Goal: Transaction & Acquisition: Purchase product/service

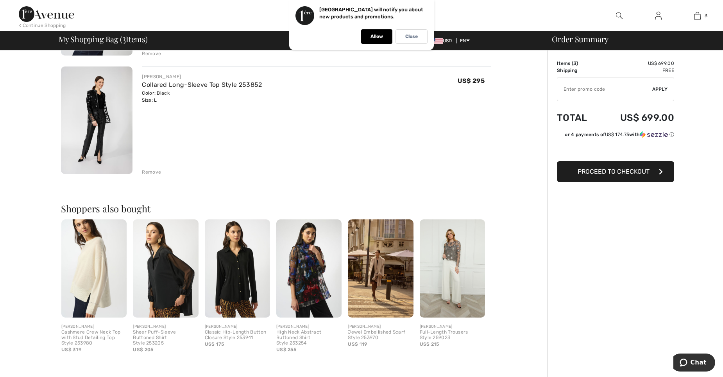
scroll to position [292, 0]
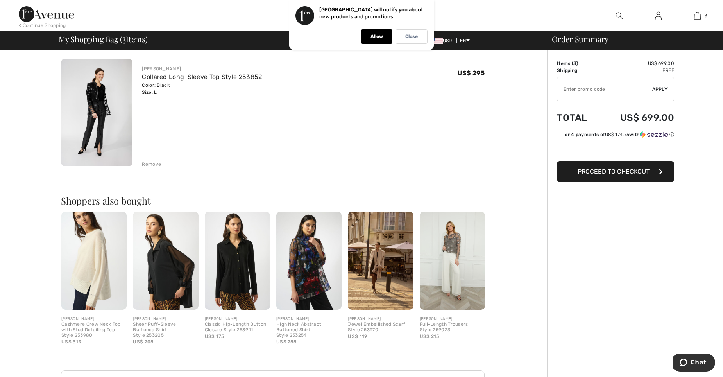
click at [92, 104] on img at bounding box center [96, 112] width 71 height 107
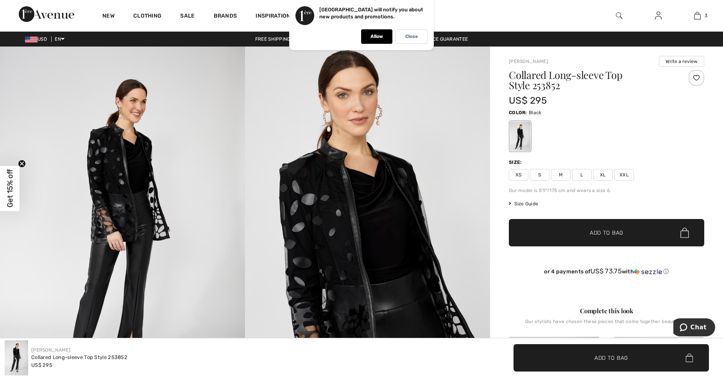
click at [118, 194] on img at bounding box center [122, 230] width 245 height 368
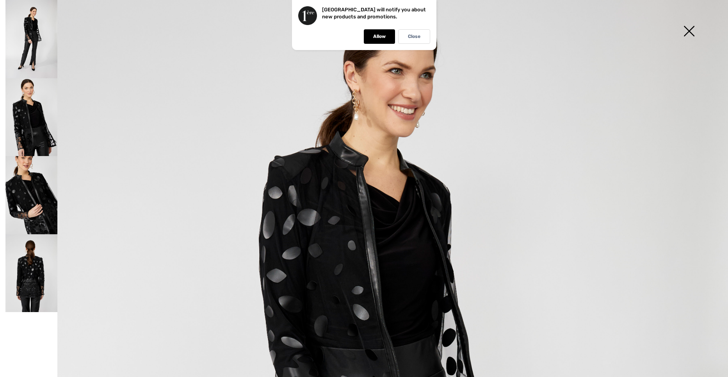
scroll to position [86, 0]
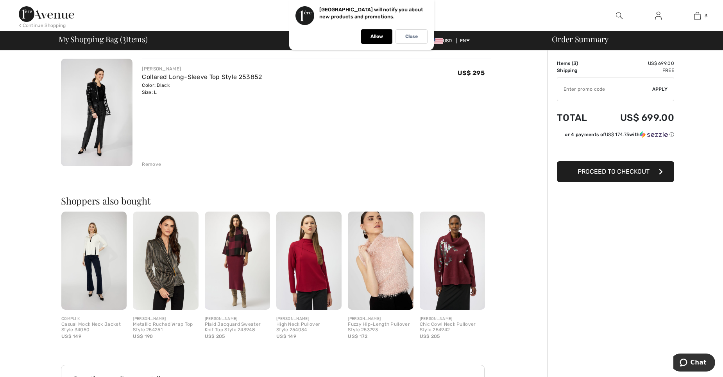
click at [454, 273] on img at bounding box center [452, 260] width 65 height 98
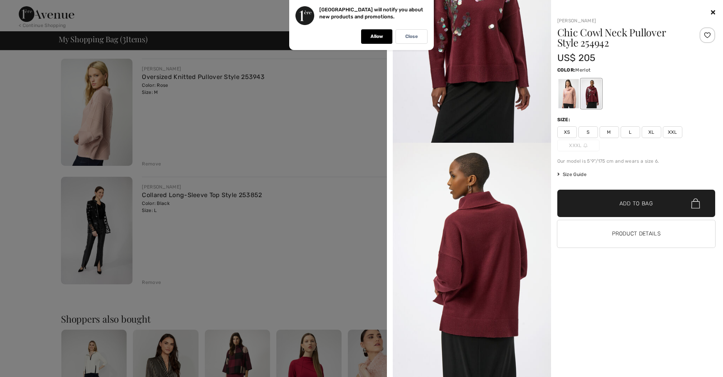
scroll to position [161, 0]
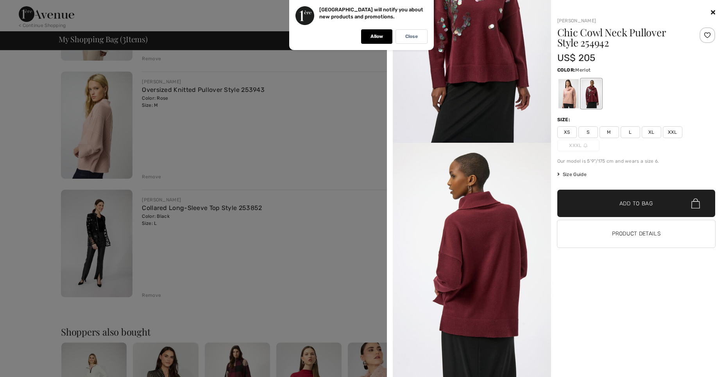
click at [150, 294] on div at bounding box center [361, 188] width 723 height 377
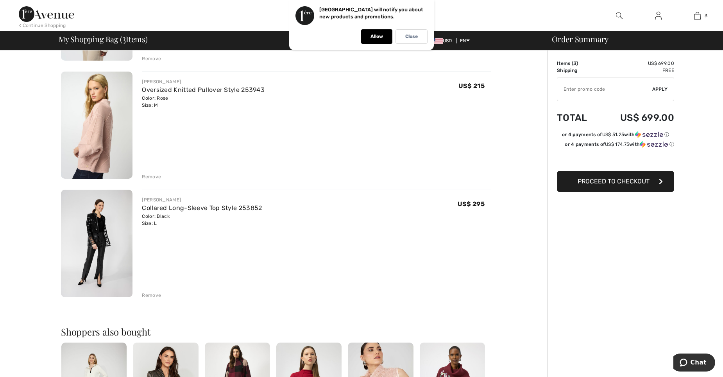
click at [150, 294] on div "Remove" at bounding box center [151, 294] width 19 height 7
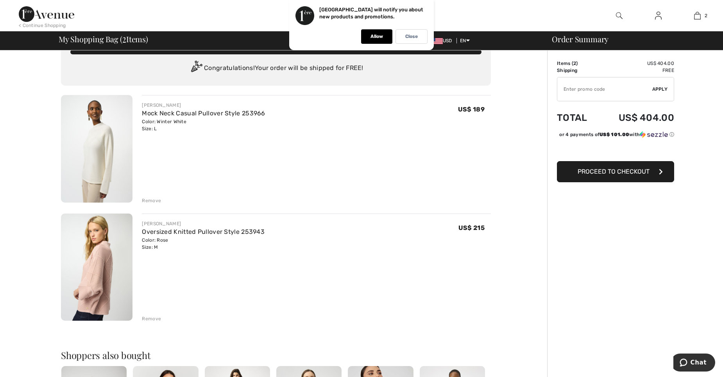
scroll to position [19, 0]
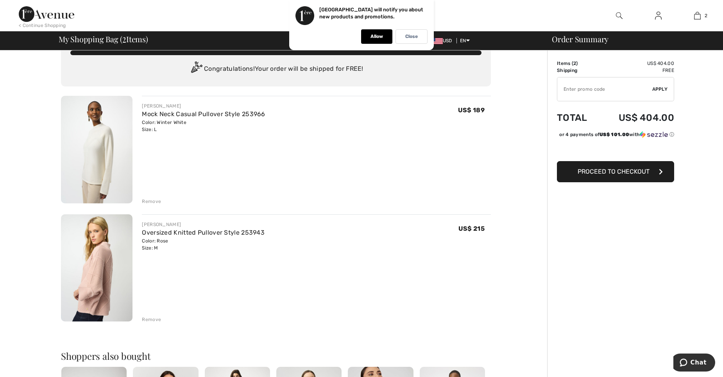
click at [97, 260] on img at bounding box center [96, 267] width 71 height 107
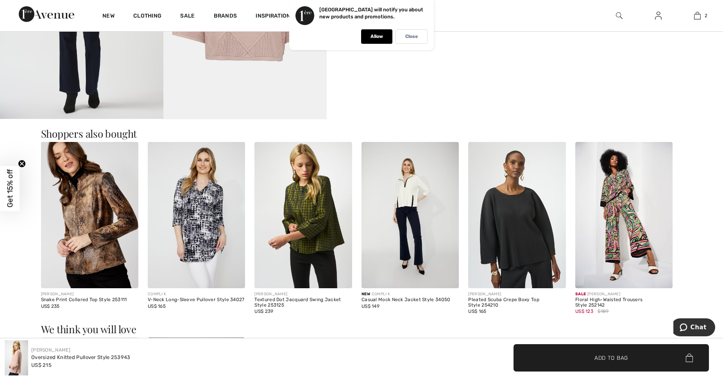
scroll to position [542, 0]
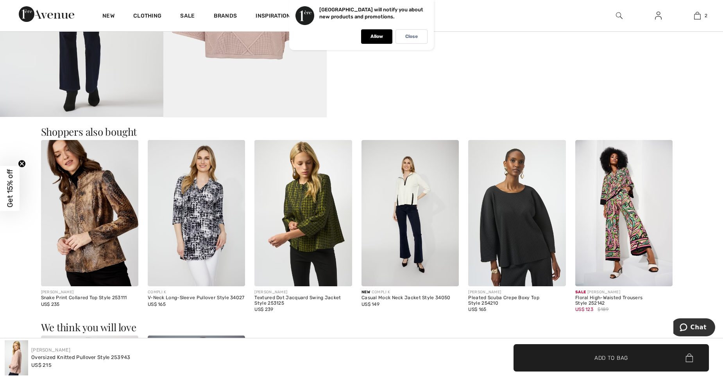
click at [322, 230] on img at bounding box center [302, 213] width 97 height 146
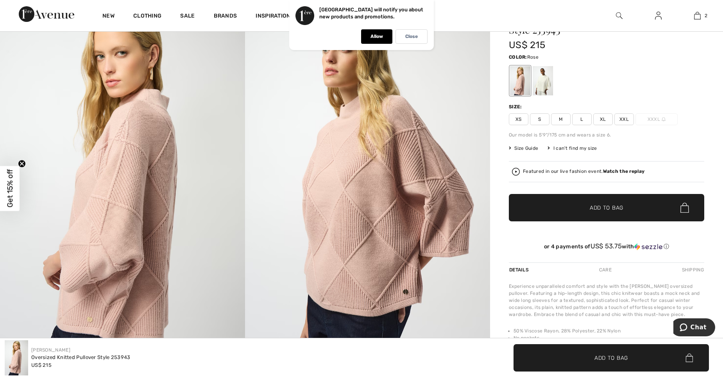
scroll to position [4, 0]
